Goal: Transaction & Acquisition: Book appointment/travel/reservation

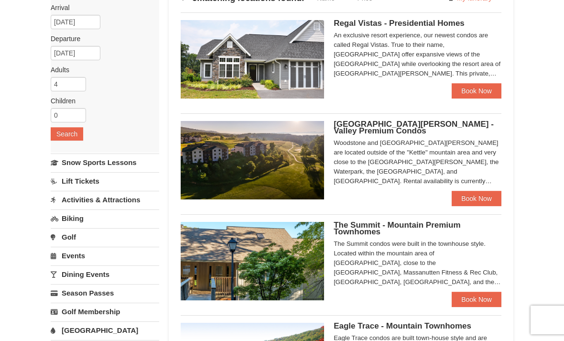
scroll to position [83, 0]
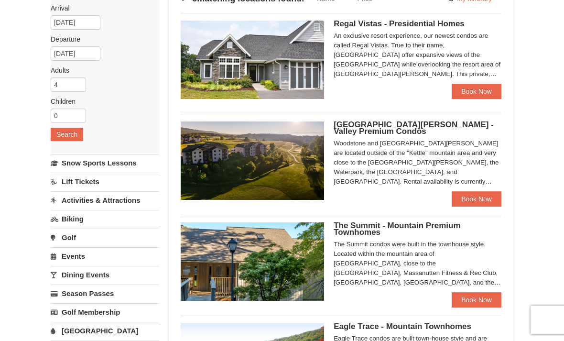
click at [470, 199] on link "Book Now" at bounding box center [477, 198] width 50 height 15
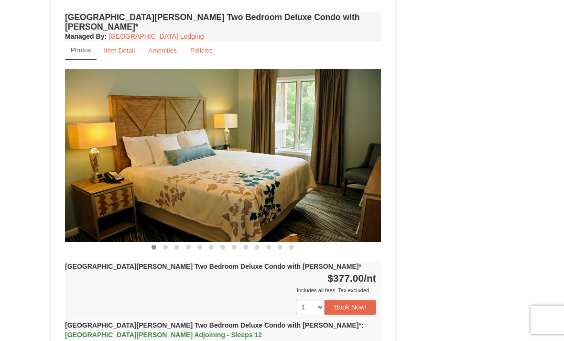
scroll to position [1136, 0]
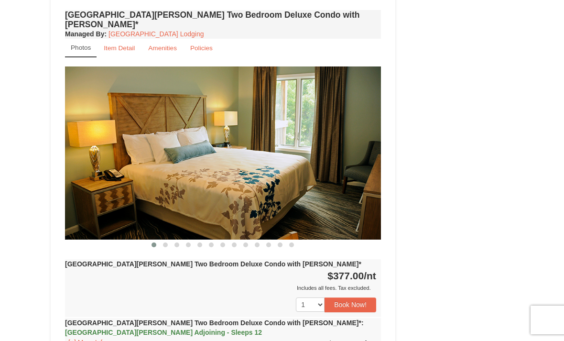
click at [349, 297] on button "Book Now!" at bounding box center [350, 304] width 52 height 14
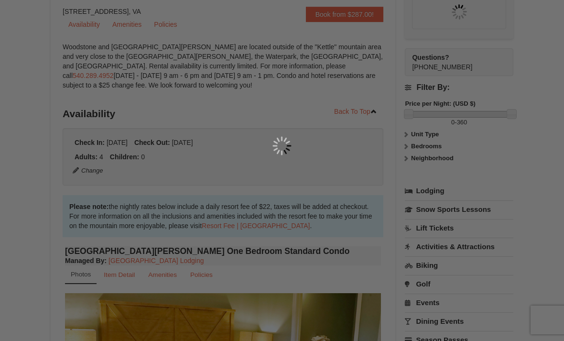
scroll to position [93, 0]
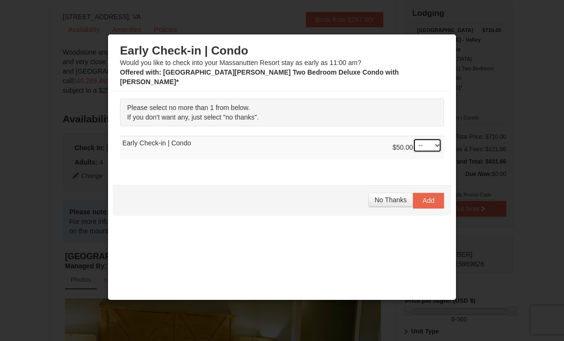
click at [432, 138] on select "-- 01" at bounding box center [427, 145] width 29 height 14
click at [379, 196] on span "No Thanks" at bounding box center [391, 200] width 32 height 8
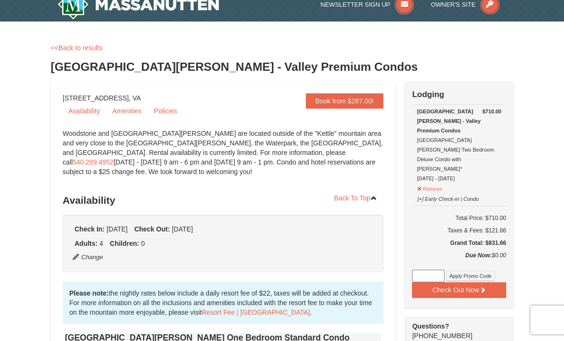
scroll to position [0, 0]
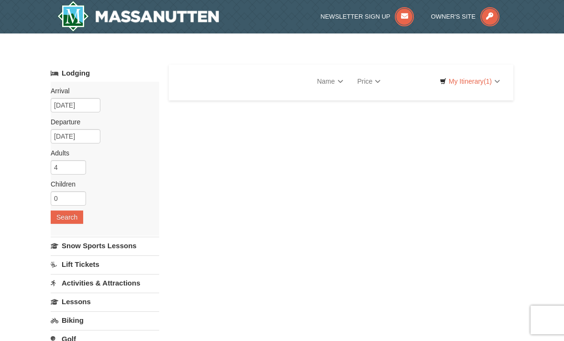
select select "9"
